Goal: Information Seeking & Learning: Learn about a topic

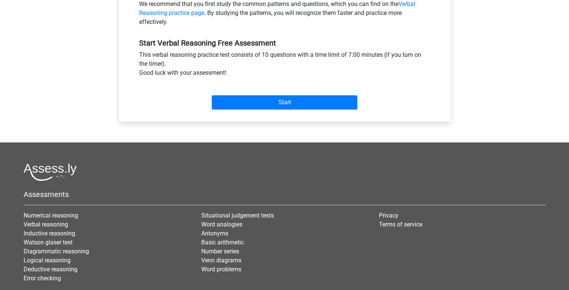
scroll to position [300, 0]
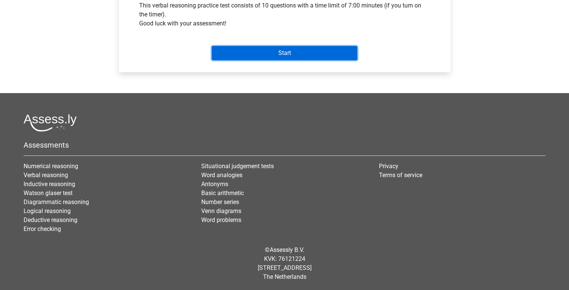
click at [249, 49] on input "Start" at bounding box center [284, 53] width 145 height 14
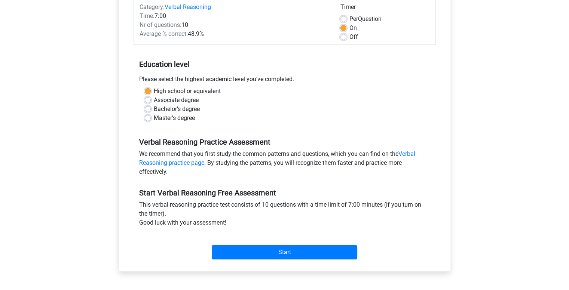
scroll to position [78, 0]
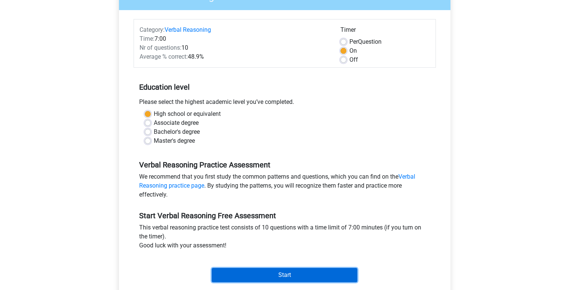
click at [236, 274] on input "Start" at bounding box center [284, 275] width 145 height 14
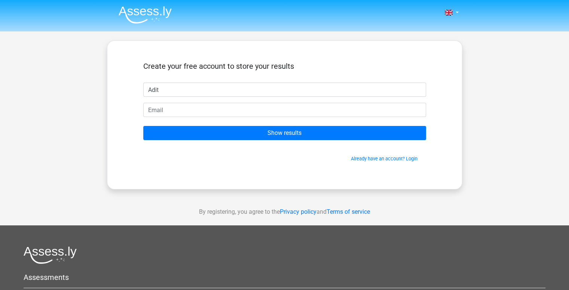
type input "Adit"
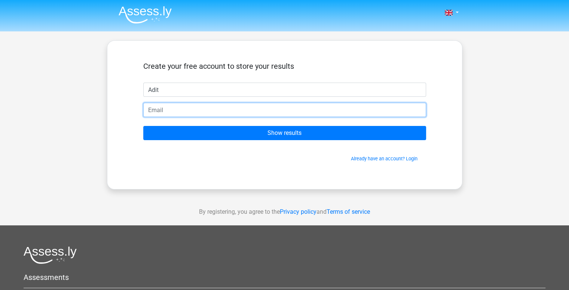
click at [203, 108] on input "email" at bounding box center [284, 110] width 283 height 14
type input "[EMAIL_ADDRESS][DOMAIN_NAME]"
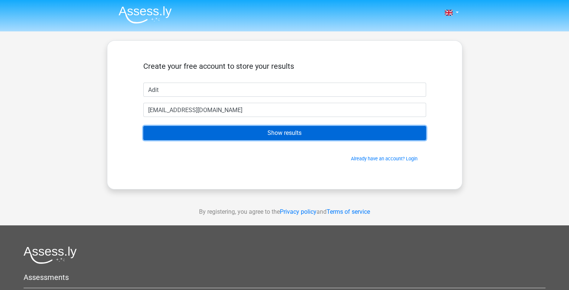
click at [252, 139] on input "Show results" at bounding box center [284, 133] width 283 height 14
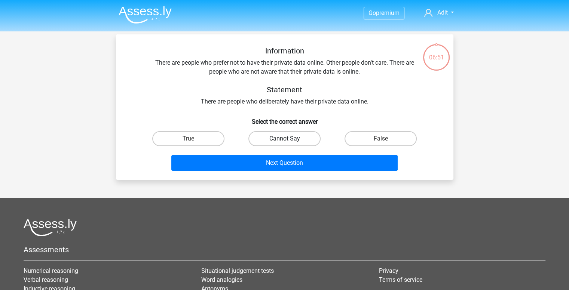
click at [269, 138] on label "Cannot Say" at bounding box center [284, 138] width 72 height 15
click at [284, 139] on input "Cannot Say" at bounding box center [286, 141] width 5 height 5
radio input "true"
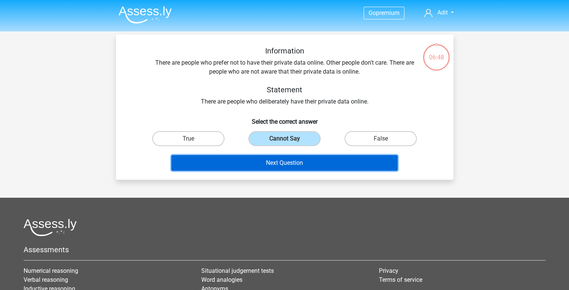
click at [262, 164] on button "Next Question" at bounding box center [284, 163] width 226 height 16
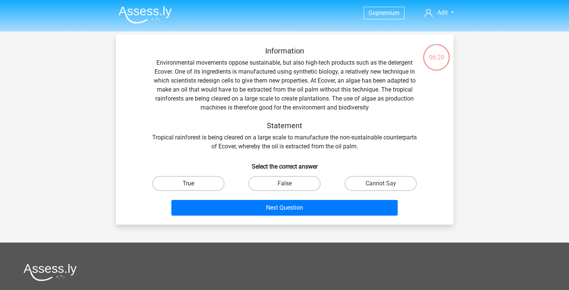
click at [179, 187] on label "True" at bounding box center [188, 183] width 72 height 15
click at [188, 187] on input "True" at bounding box center [190, 186] width 5 height 5
radio input "true"
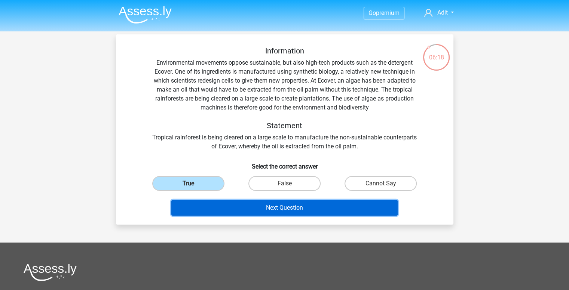
click at [230, 208] on button "Next Question" at bounding box center [284, 208] width 226 height 16
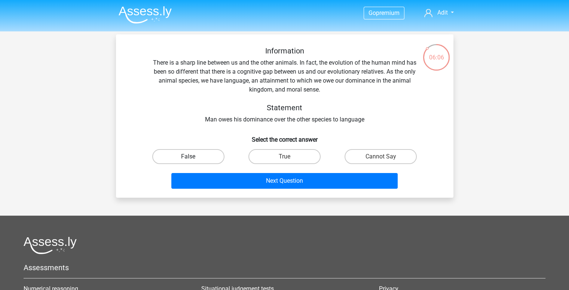
click at [195, 153] on label "False" at bounding box center [188, 156] width 72 height 15
click at [193, 157] on input "False" at bounding box center [190, 159] width 5 height 5
radio input "true"
click at [263, 152] on label "True" at bounding box center [284, 156] width 72 height 15
click at [284, 157] on input "True" at bounding box center [286, 159] width 5 height 5
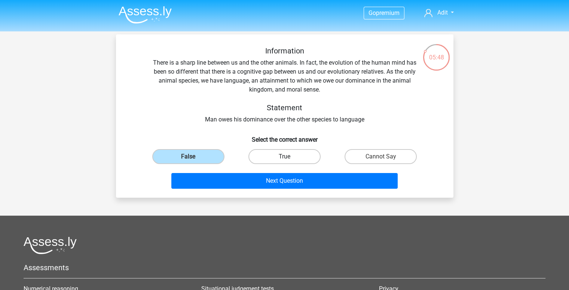
radio input "true"
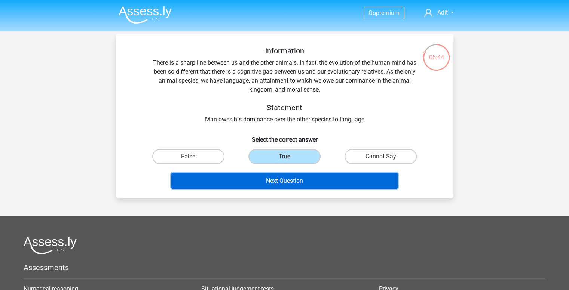
click at [249, 182] on button "Next Question" at bounding box center [284, 181] width 226 height 16
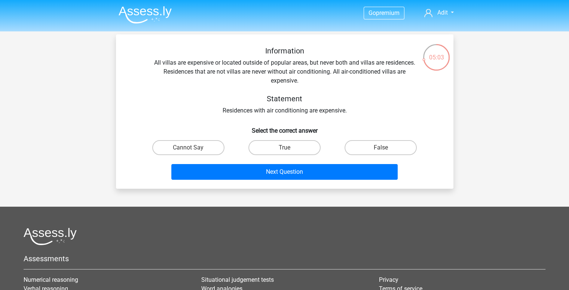
click at [154, 142] on div "Cannot Say" at bounding box center [188, 147] width 90 height 15
click at [159, 144] on label "Cannot Say" at bounding box center [188, 147] width 72 height 15
click at [188, 148] on input "Cannot Say" at bounding box center [190, 150] width 5 height 5
radio input "true"
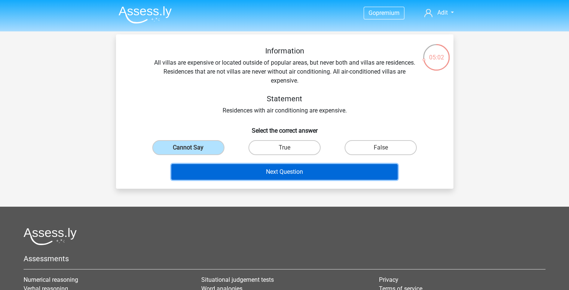
click at [271, 171] on button "Next Question" at bounding box center [284, 172] width 226 height 16
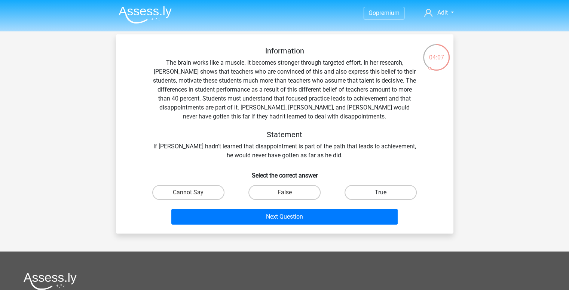
click at [355, 187] on label "True" at bounding box center [380, 192] width 72 height 15
click at [381, 193] on input "True" at bounding box center [383, 195] width 5 height 5
radio input "true"
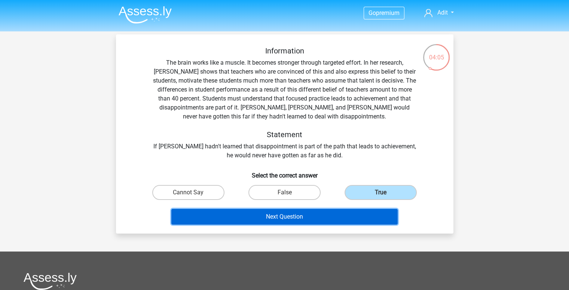
click at [290, 219] on button "Next Question" at bounding box center [284, 217] width 226 height 16
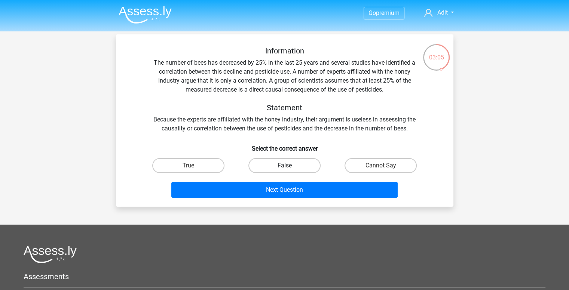
click at [299, 165] on label "False" at bounding box center [284, 165] width 72 height 15
click at [289, 166] on input "False" at bounding box center [286, 168] width 5 height 5
radio input "true"
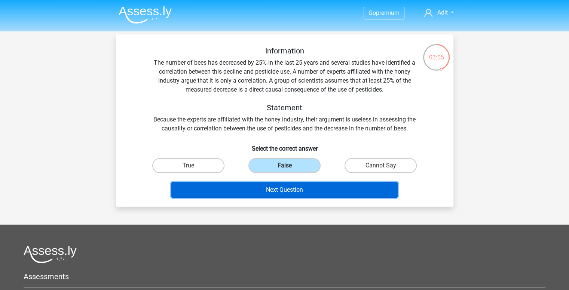
click at [274, 193] on button "Next Question" at bounding box center [284, 190] width 226 height 16
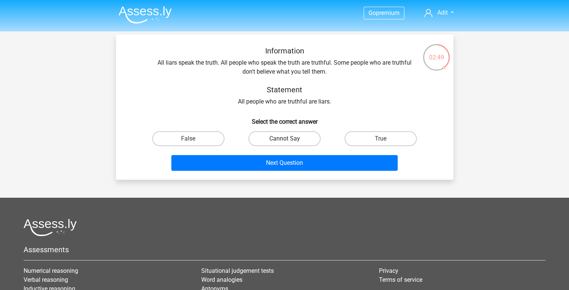
click at [257, 139] on label "Cannot Say" at bounding box center [284, 138] width 72 height 15
click at [284, 139] on input "Cannot Say" at bounding box center [286, 141] width 5 height 5
radio input "true"
click at [352, 134] on label "True" at bounding box center [380, 138] width 72 height 15
click at [381, 139] on input "True" at bounding box center [383, 141] width 5 height 5
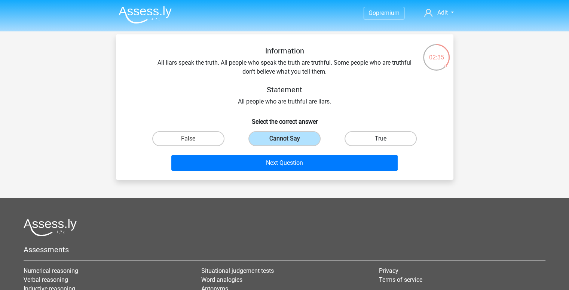
radio input "true"
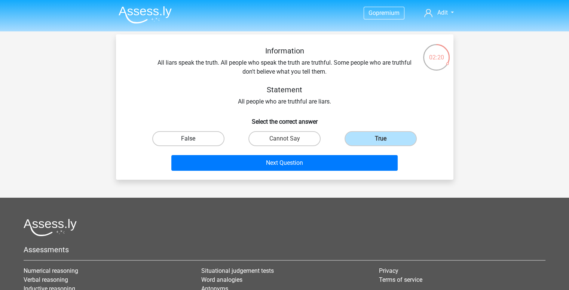
click at [218, 137] on label "False" at bounding box center [188, 138] width 72 height 15
click at [193, 139] on input "False" at bounding box center [190, 141] width 5 height 5
radio input "true"
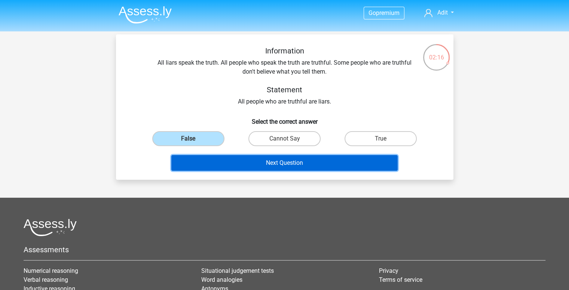
click at [248, 159] on button "Next Question" at bounding box center [284, 163] width 226 height 16
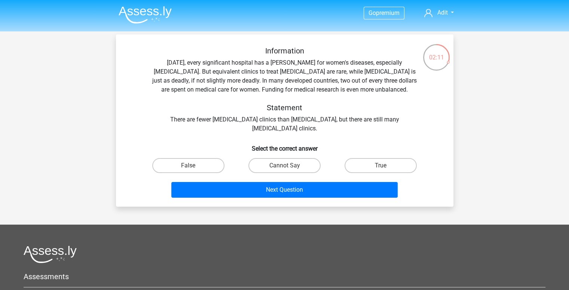
click at [235, 141] on h6 "Select the correct answer" at bounding box center [284, 145] width 313 height 13
drag, startPoint x: 235, startPoint y: 141, endPoint x: 190, endPoint y: 128, distance: 47.0
click at [190, 128] on div "Information Today, every significant hospital has a ward for women's diseases, …" at bounding box center [284, 89] width 313 height 87
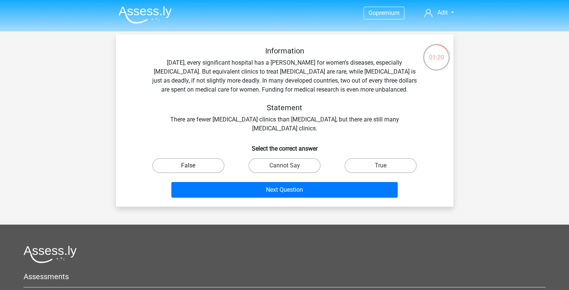
click at [211, 167] on label "False" at bounding box center [188, 165] width 72 height 15
click at [193, 167] on input "False" at bounding box center [190, 168] width 5 height 5
radio input "true"
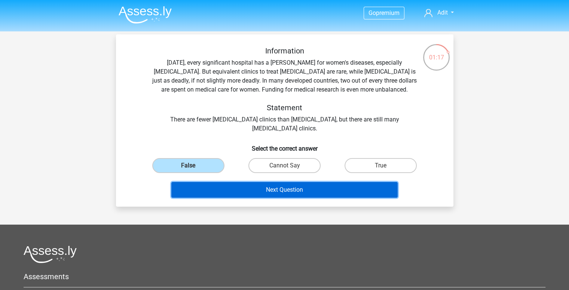
click at [254, 189] on button "Next Question" at bounding box center [284, 190] width 226 height 16
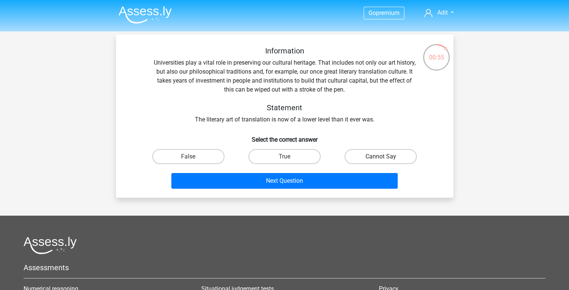
click at [356, 155] on label "Cannot Say" at bounding box center [380, 156] width 72 height 15
click at [381, 157] on input "Cannot Say" at bounding box center [383, 159] width 5 height 5
radio input "true"
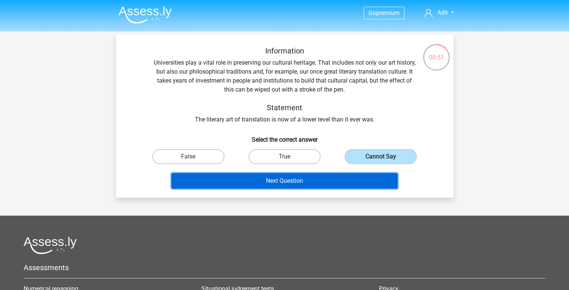
click at [308, 177] on button "Next Question" at bounding box center [284, 181] width 226 height 16
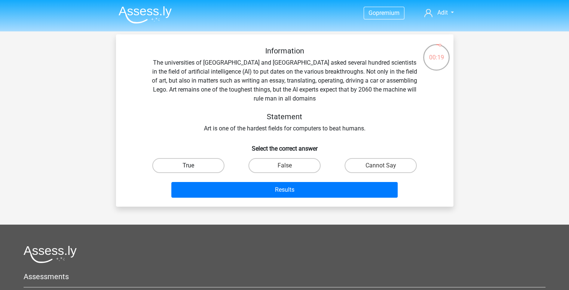
click at [211, 160] on label "True" at bounding box center [188, 165] width 72 height 15
click at [193, 166] on input "True" at bounding box center [190, 168] width 5 height 5
radio input "true"
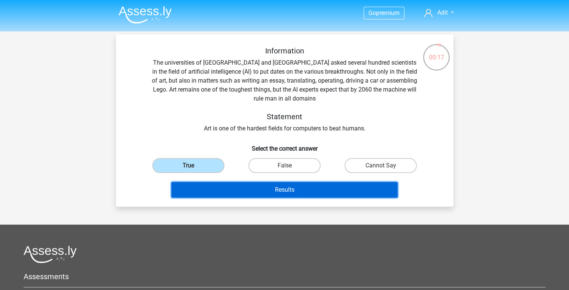
click at [265, 194] on button "Results" at bounding box center [284, 190] width 226 height 16
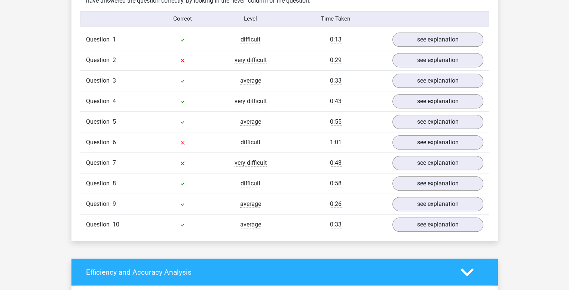
scroll to position [600, 0]
click at [418, 59] on link "see explanation" at bounding box center [437, 60] width 104 height 16
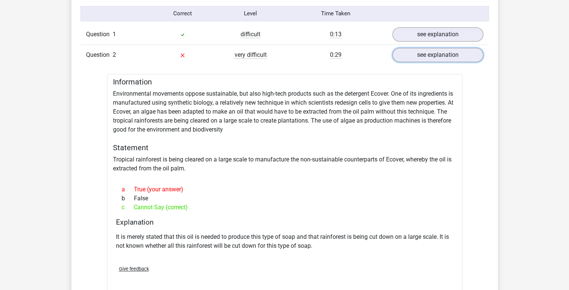
scroll to position [605, 0]
click at [423, 50] on link "see explanation" at bounding box center [437, 54] width 104 height 16
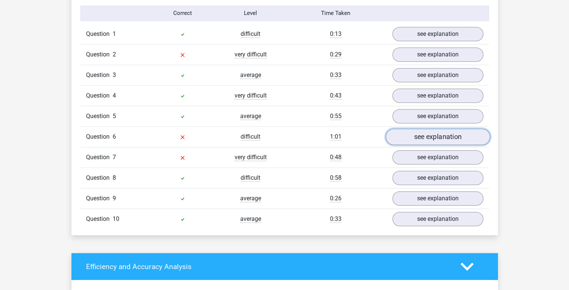
click at [435, 136] on link "see explanation" at bounding box center [437, 137] width 104 height 16
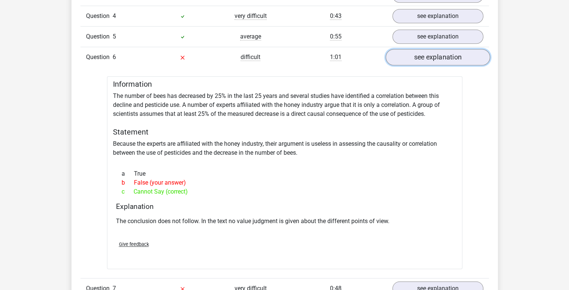
scroll to position [686, 0]
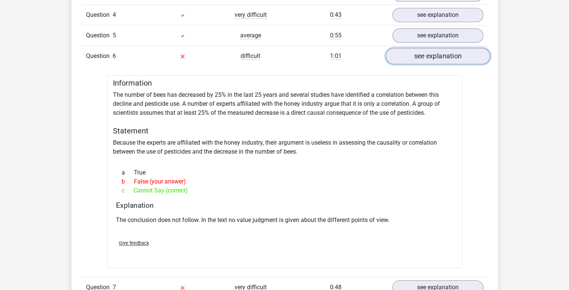
click at [434, 55] on link "see explanation" at bounding box center [437, 56] width 104 height 16
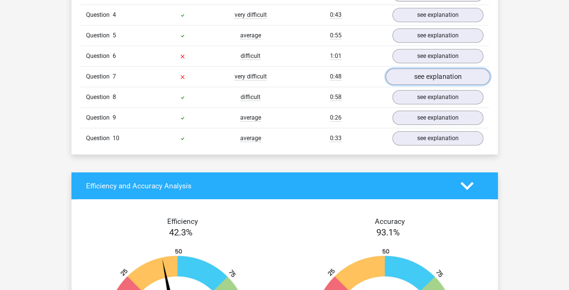
click at [437, 80] on link "see explanation" at bounding box center [437, 76] width 104 height 16
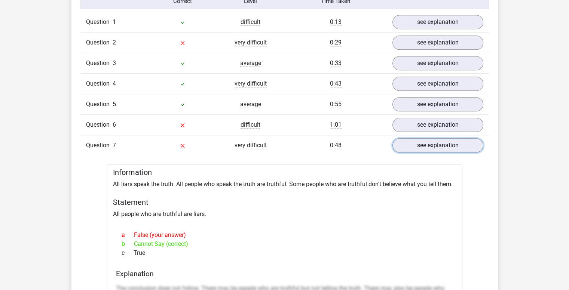
scroll to position [612, 0]
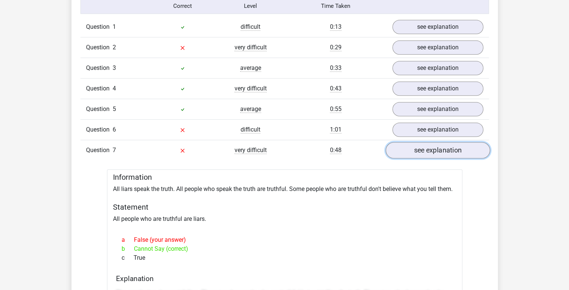
click at [430, 145] on link "see explanation" at bounding box center [437, 150] width 104 height 16
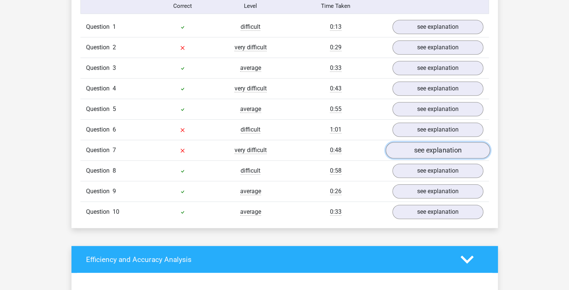
drag, startPoint x: 430, startPoint y: 145, endPoint x: 409, endPoint y: 147, distance: 20.2
click at [409, 147] on link "see explanation" at bounding box center [437, 150] width 104 height 16
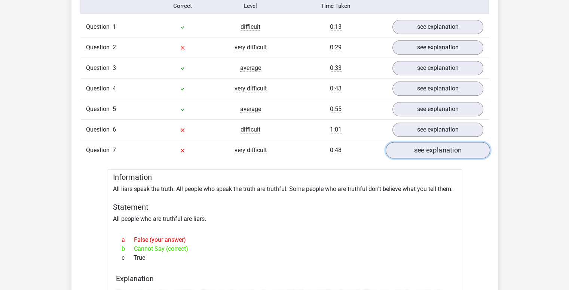
click at [409, 147] on link "see explanation" at bounding box center [437, 150] width 104 height 16
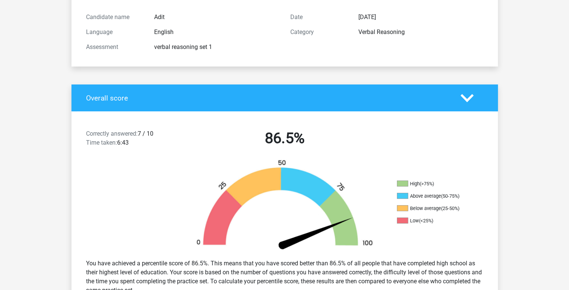
scroll to position [0, 0]
